Goal: Navigation & Orientation: Find specific page/section

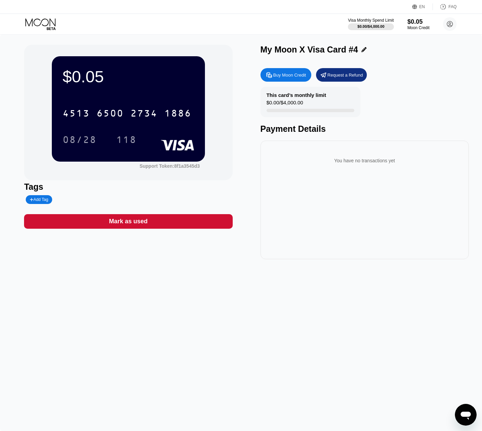
click at [39, 22] on icon at bounding box center [40, 24] width 31 height 12
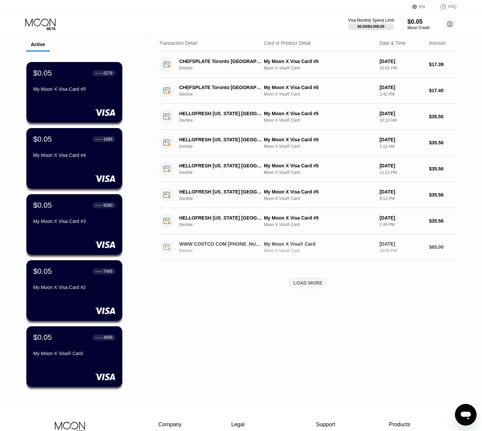
scroll to position [34, 0]
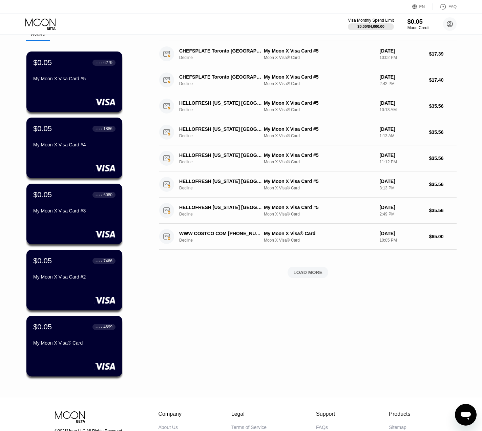
click at [310, 273] on div "LOAD MORE" at bounding box center [307, 272] width 29 height 6
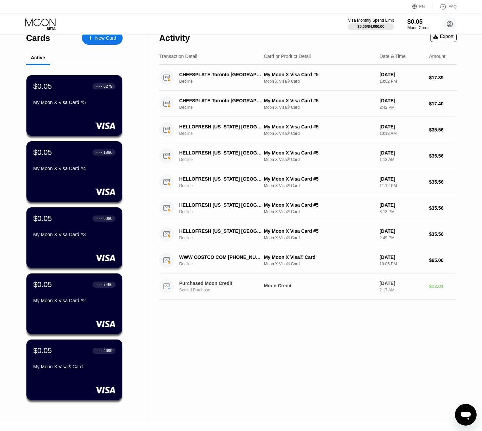
scroll to position [0, 0]
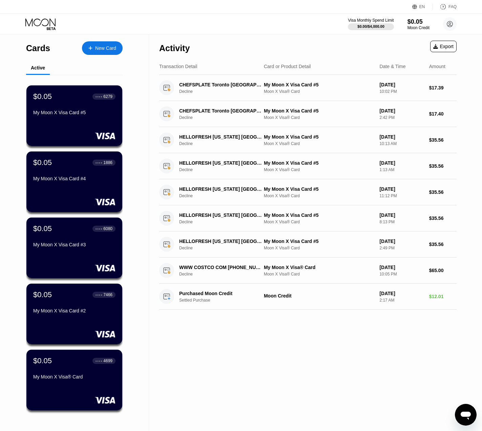
click at [303, 358] on div "Activity Export Transaction Detail Card or Product Detail Date & Time Amount CH…" at bounding box center [308, 233] width 318 height 396
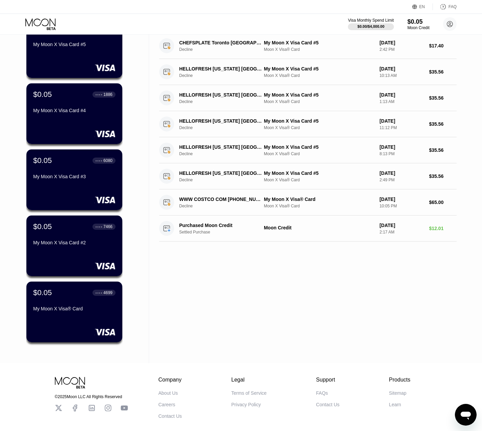
scroll to position [68, 0]
click at [210, 323] on div "Activity Export Transaction Detail Card or Product Detail Date & Time Amount CH…" at bounding box center [308, 165] width 318 height 396
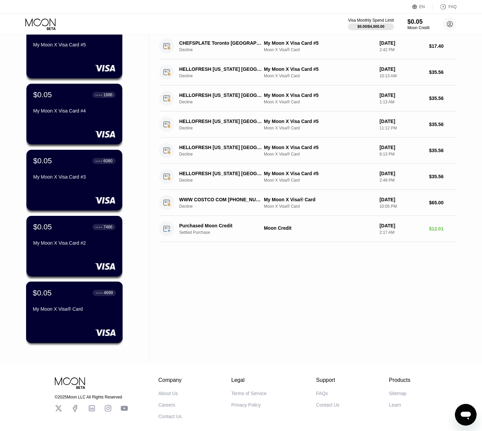
click at [104, 304] on div "$0.05 ● ● ● ● 4699 My Moon X Visa® Card" at bounding box center [74, 301] width 83 height 26
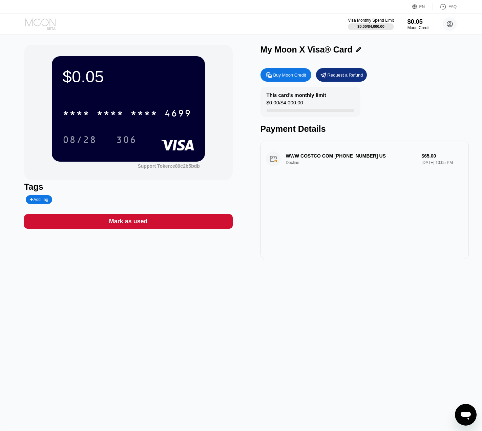
click at [49, 26] on icon at bounding box center [40, 24] width 31 height 12
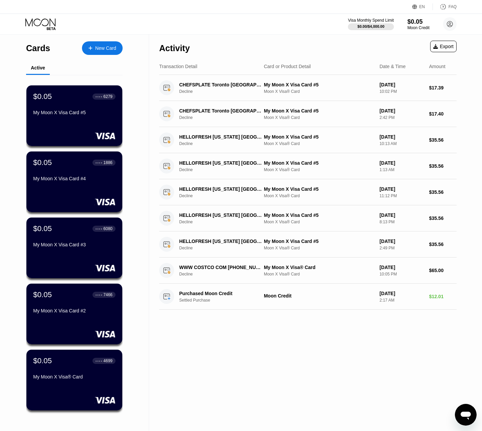
click at [74, 128] on div "$0.05 ● ● ● ● 6279 My Moon X Visa Card #5" at bounding box center [74, 115] width 96 height 61
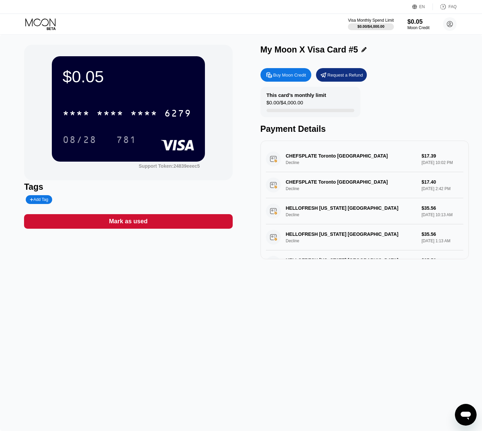
click at [45, 26] on icon at bounding box center [40, 24] width 31 height 12
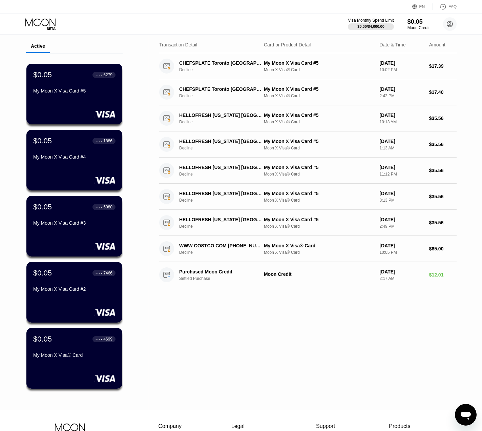
scroll to position [34, 0]
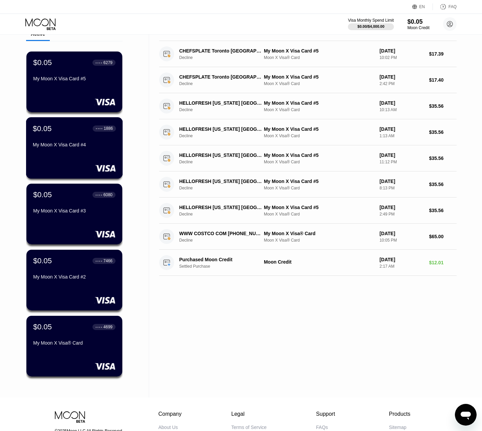
click at [93, 150] on div "My Moon X Visa Card #4" at bounding box center [74, 146] width 83 height 8
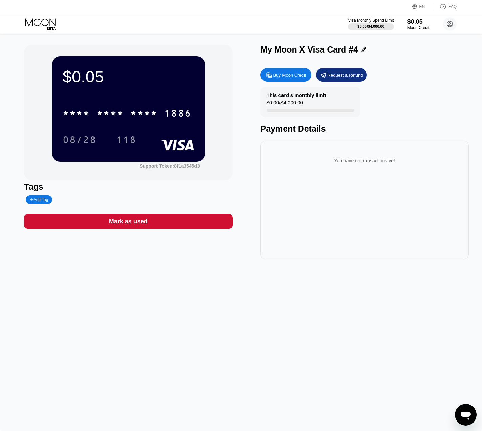
drag, startPoint x: 41, startPoint y: 24, endPoint x: 44, endPoint y: 27, distance: 4.6
click at [41, 23] on icon at bounding box center [40, 24] width 31 height 12
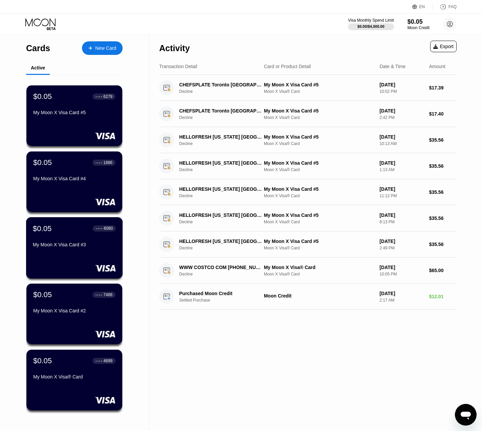
click at [88, 247] on div "My Moon X Visa Card #3" at bounding box center [74, 244] width 83 height 5
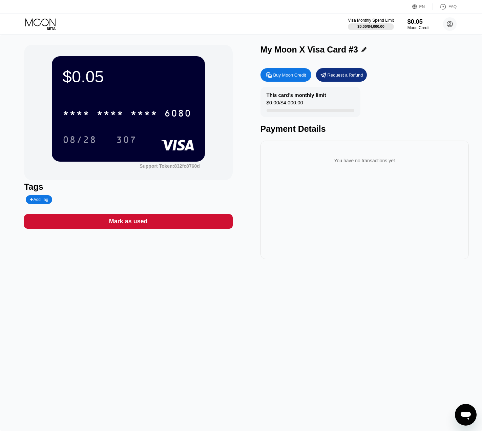
click at [45, 22] on icon at bounding box center [40, 24] width 31 height 12
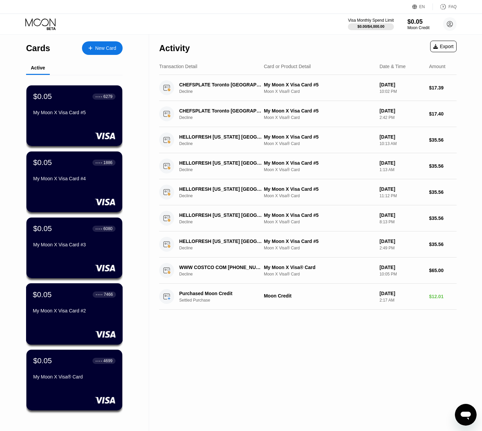
click at [86, 306] on div "$0.05 ● ● ● ● 7466 My Moon X Visa Card #2" at bounding box center [74, 303] width 83 height 26
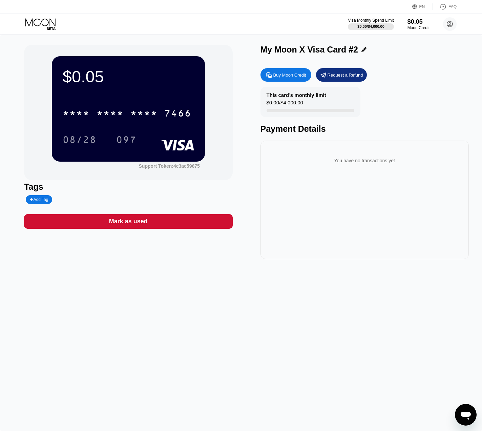
click at [42, 24] on icon at bounding box center [40, 24] width 31 height 12
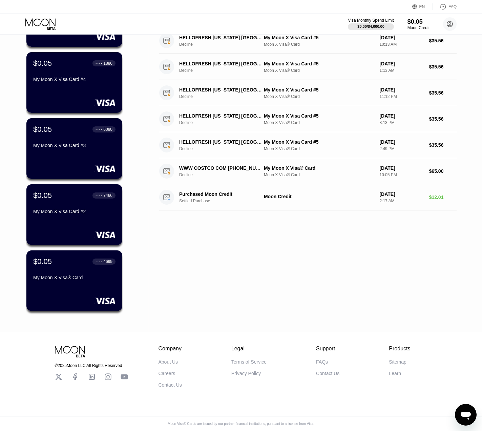
scroll to position [105, 0]
click at [81, 281] on div "$0.05 ● ● ● ● 4699 My Moon X Visa® Card" at bounding box center [74, 280] width 97 height 61
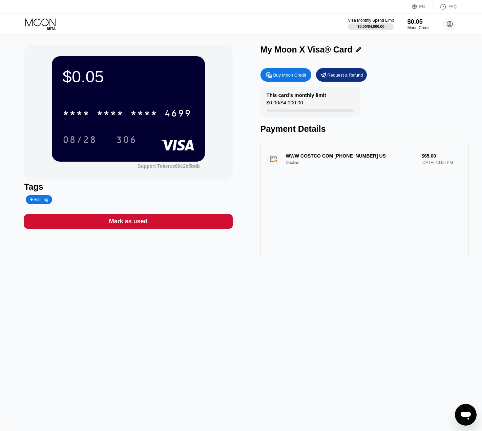
click at [40, 23] on icon at bounding box center [40, 24] width 31 height 12
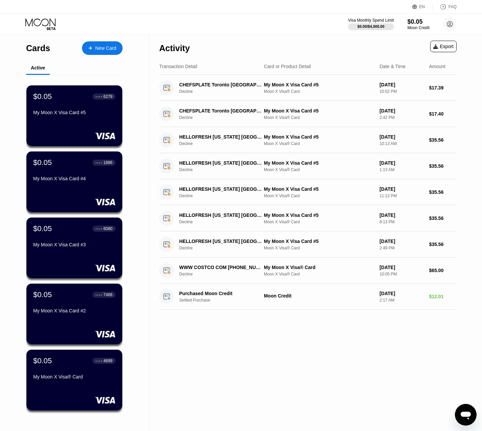
drag, startPoint x: 353, startPoint y: 338, endPoint x: 357, endPoint y: 344, distance: 7.3
click at [355, 341] on div "Activity Export Transaction Detail Card or Product Detail Date & Time Amount CH…" at bounding box center [308, 233] width 318 height 396
